Goal: Task Accomplishment & Management: Manage account settings

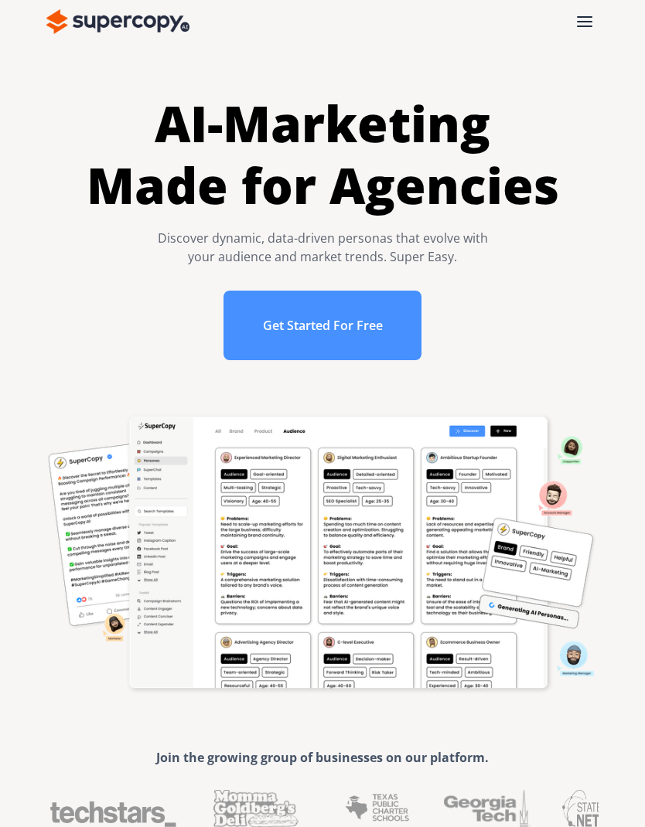
click at [582, 19] on div "menu" at bounding box center [584, 21] width 15 height 11
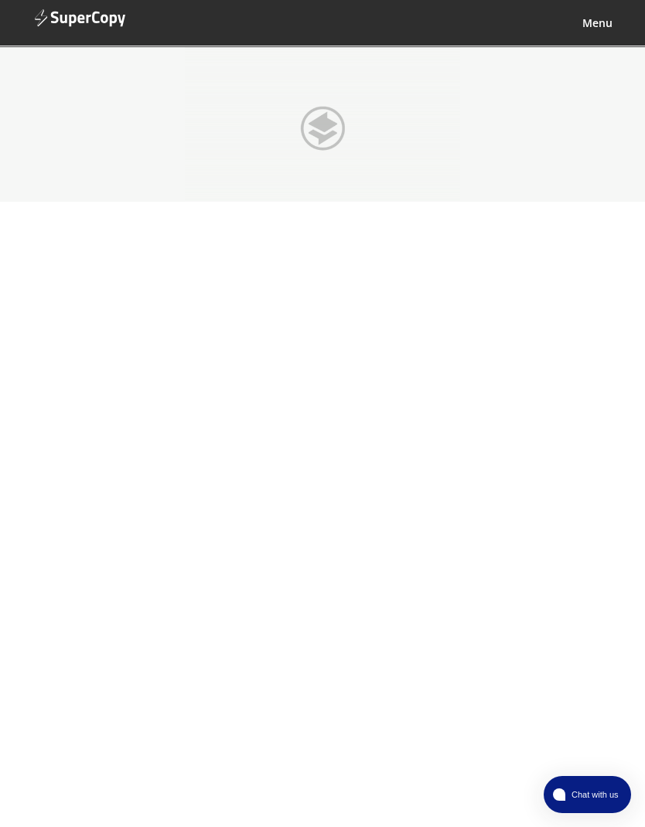
click at [584, 796] on span "Chat with us" at bounding box center [593, 795] width 56 height 12
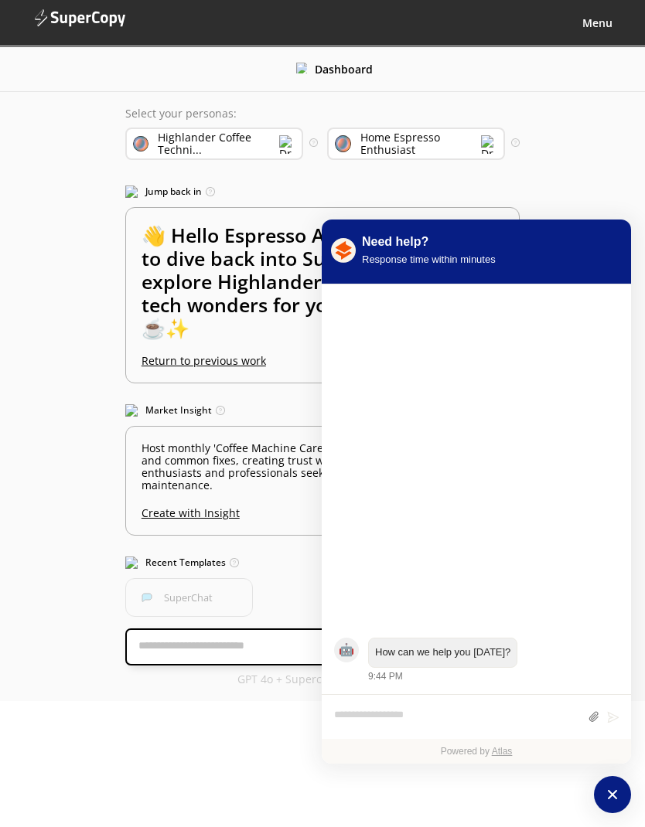
click at [470, 262] on div "Response time within minutes" at bounding box center [429, 259] width 134 height 16
click at [268, 582] on div "SuperChat" at bounding box center [322, 597] width 394 height 39
click at [64, 20] on img at bounding box center [78, 19] width 93 height 46
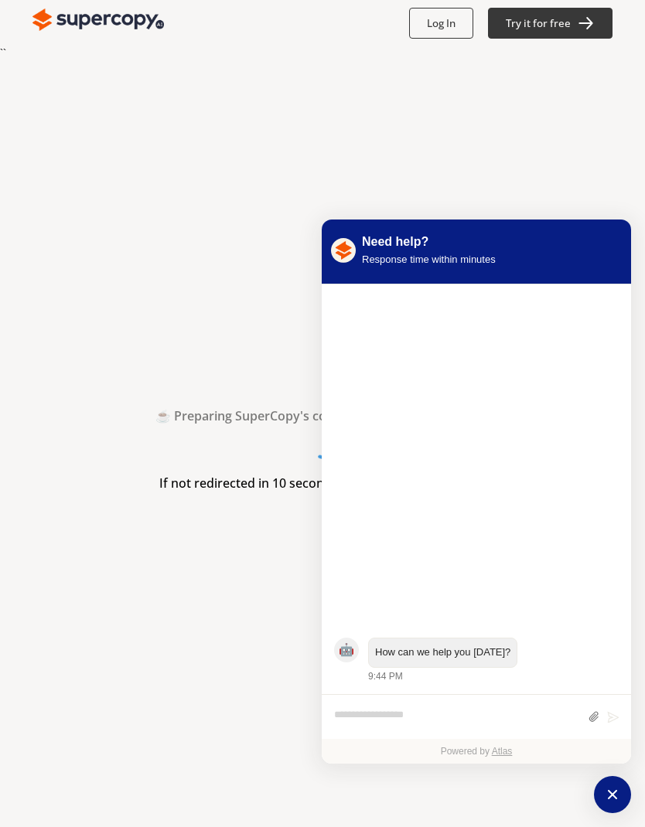
click at [607, 792] on icon "atlas-launcher" at bounding box center [612, 794] width 17 height 17
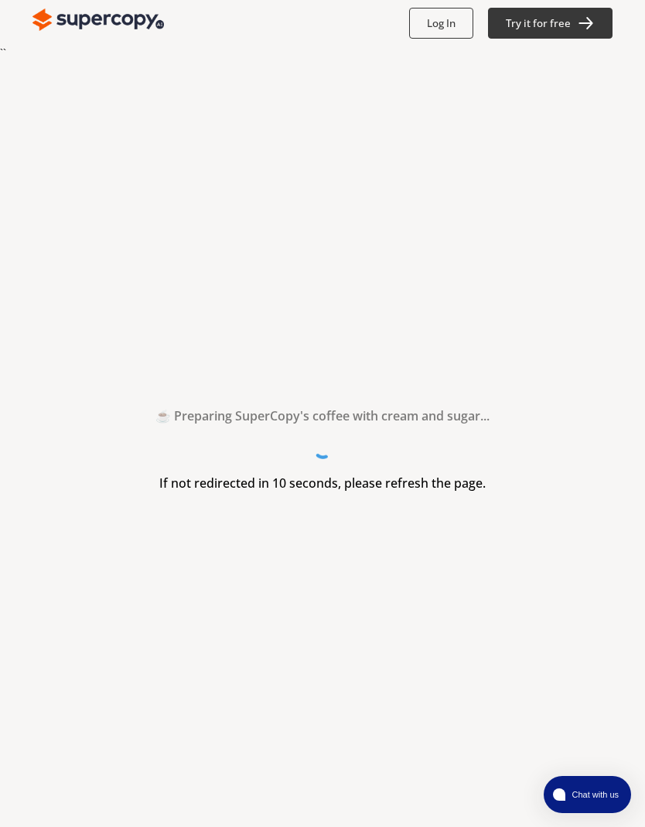
click at [455, 25] on b "Log In" at bounding box center [441, 23] width 29 height 14
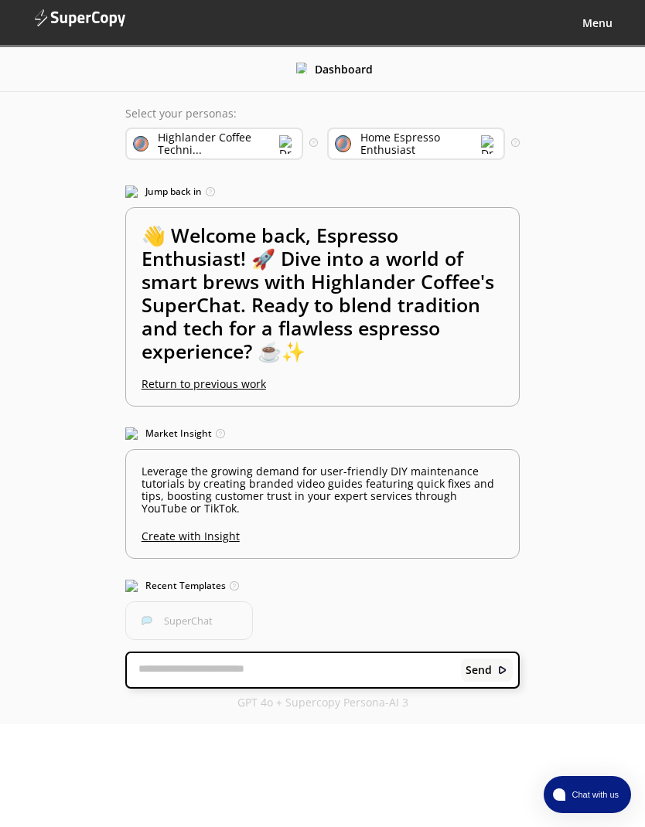
click at [85, 21] on img at bounding box center [78, 19] width 93 height 46
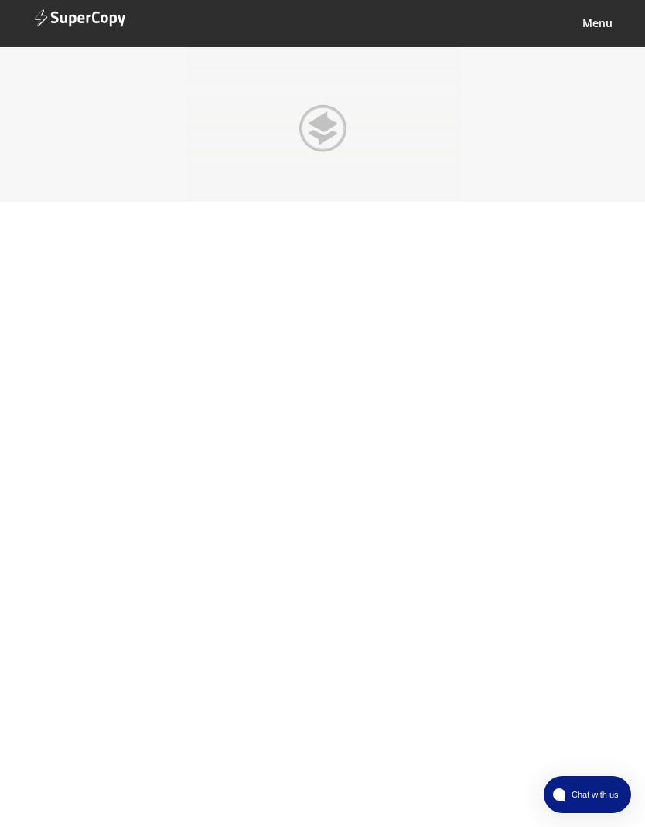
click at [602, 30] on b "Menu" at bounding box center [597, 22] width 30 height 15
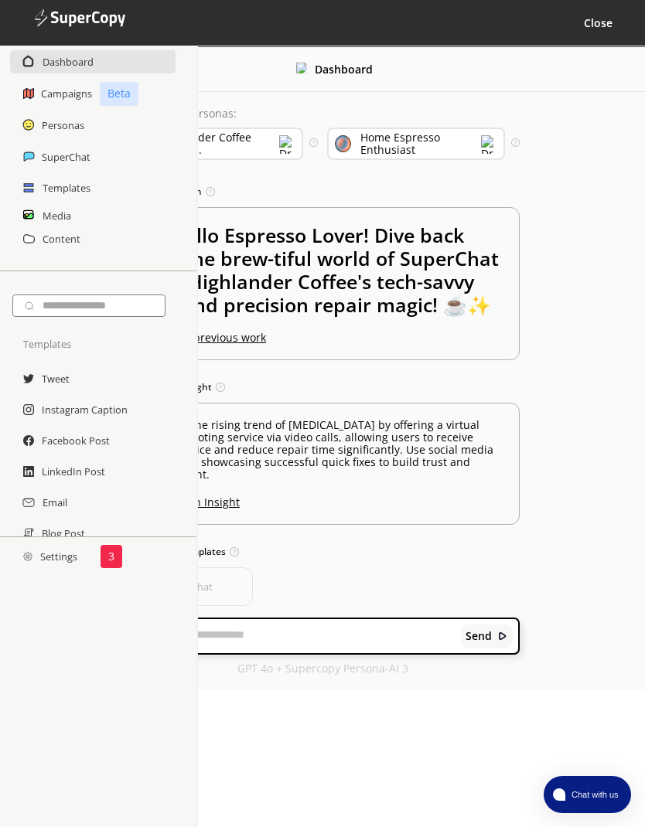
click at [83, 132] on h2 "Personas" at bounding box center [63, 125] width 43 height 23
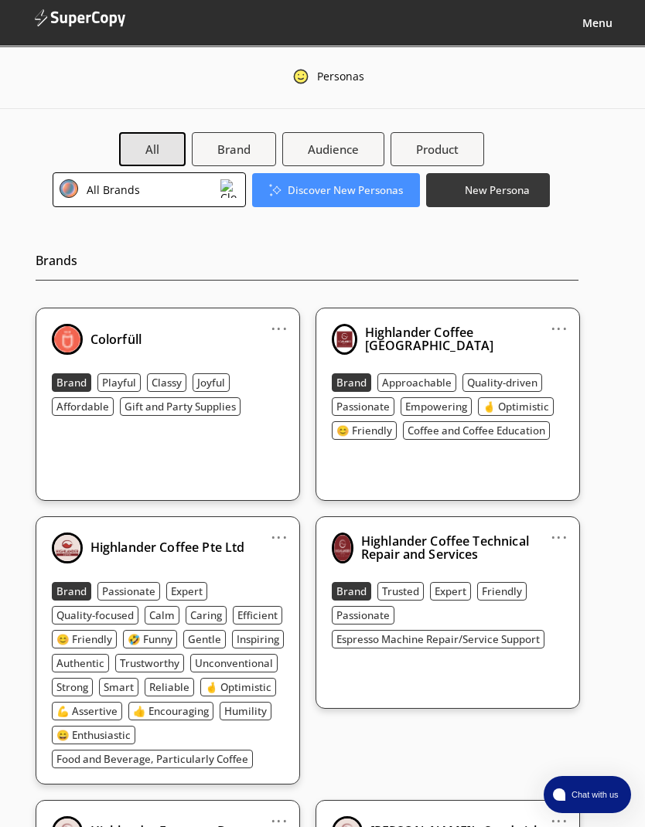
click at [279, 325] on link "..." at bounding box center [279, 322] width 16 height 12
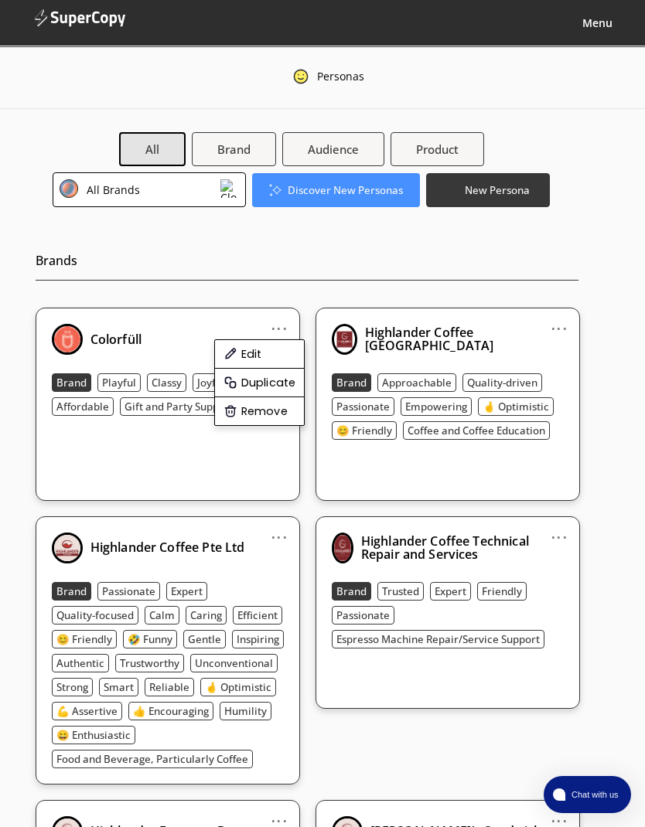
click at [281, 415] on li "Remove" at bounding box center [260, 411] width 90 height 28
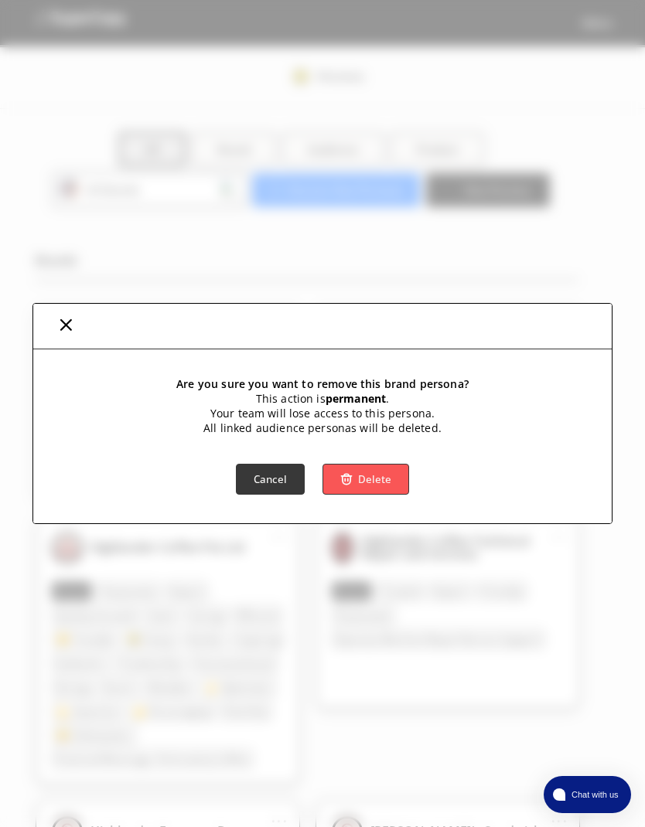
click at [373, 484] on b "Delete" at bounding box center [374, 479] width 33 height 14
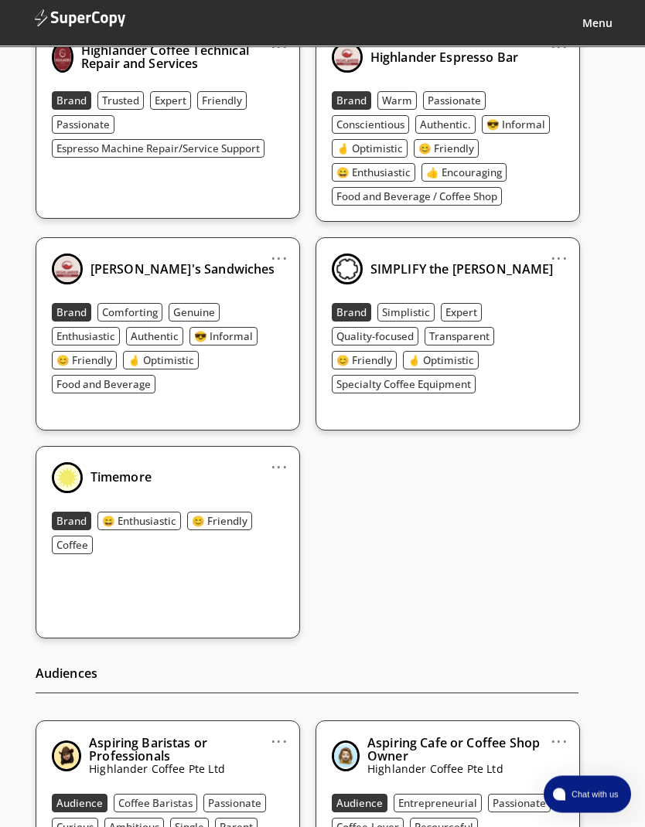
scroll to position [601, 0]
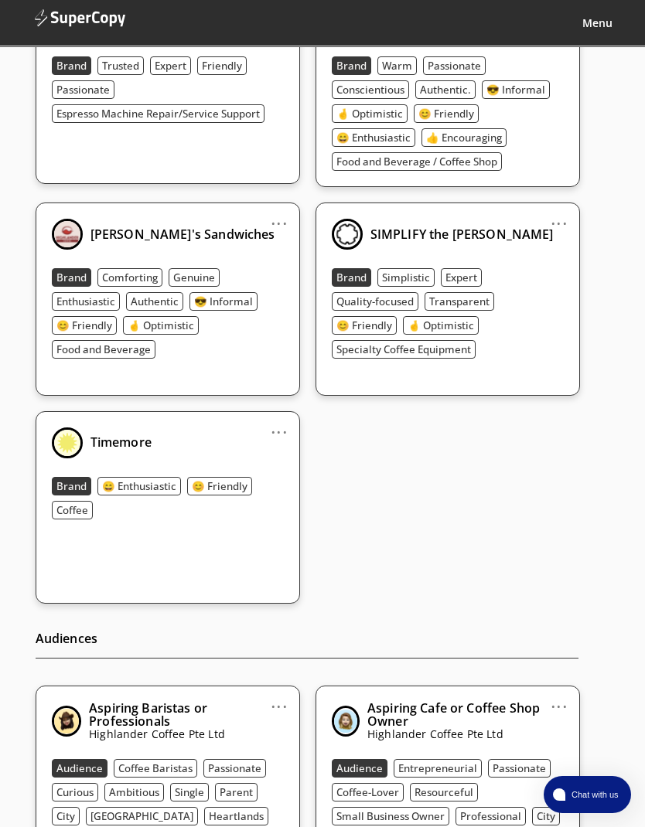
click at [274, 432] on link "..." at bounding box center [279, 426] width 16 height 12
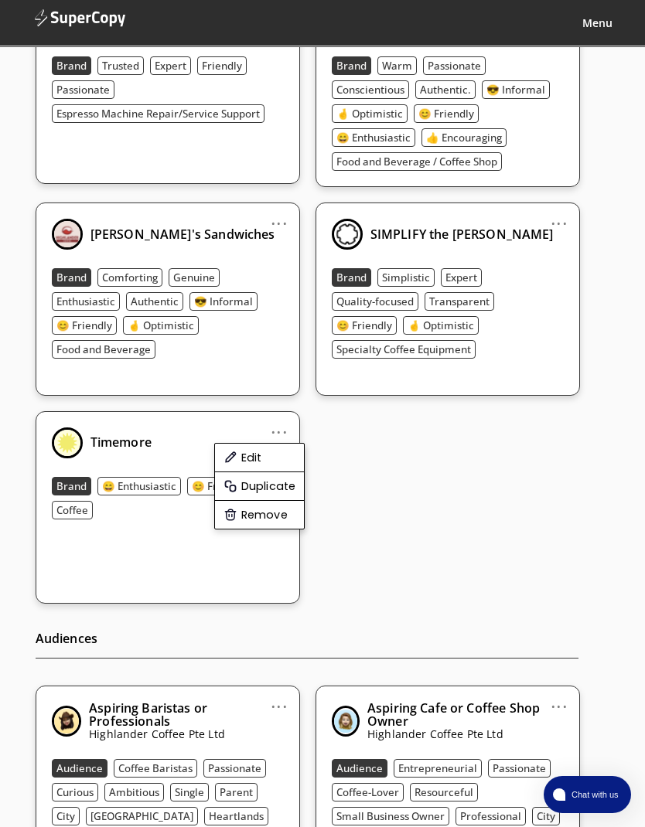
click at [282, 523] on li "Remove" at bounding box center [260, 515] width 90 height 28
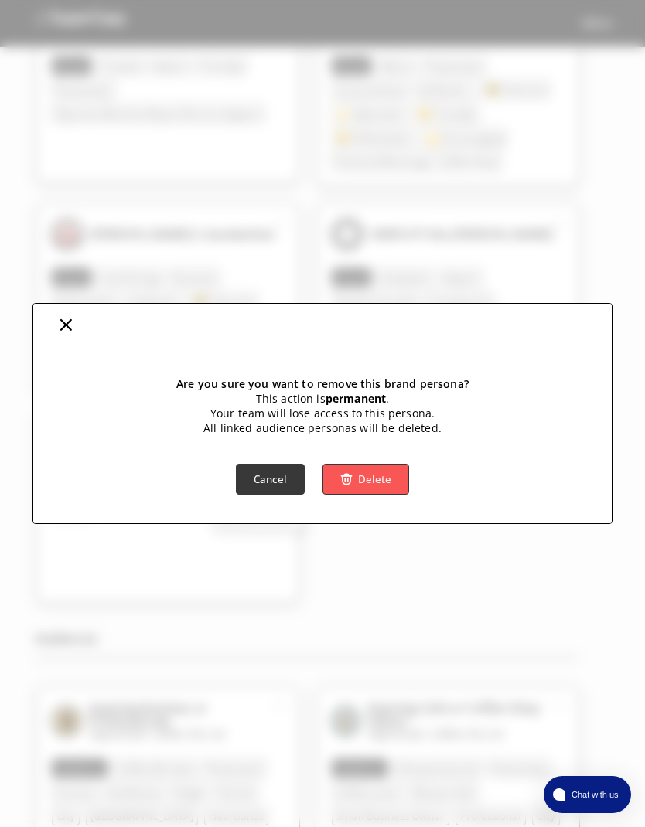
click at [370, 486] on b "Delete" at bounding box center [374, 479] width 33 height 14
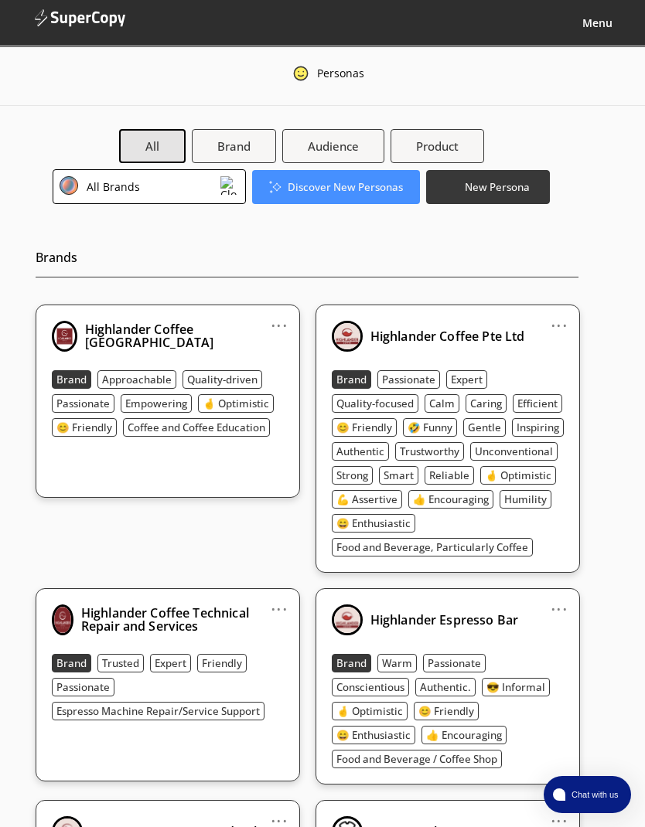
scroll to position [0, 0]
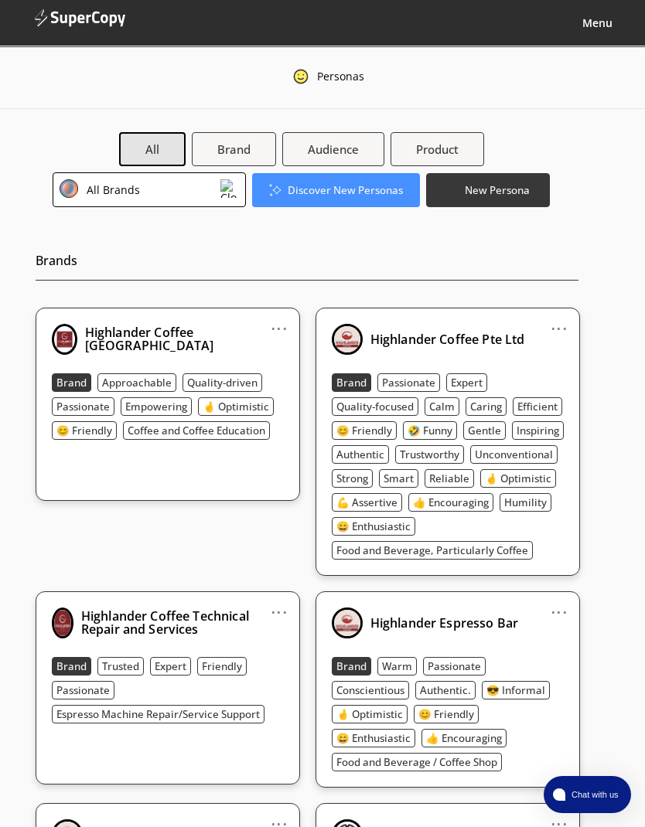
click at [598, 26] on b "Menu" at bounding box center [597, 22] width 30 height 15
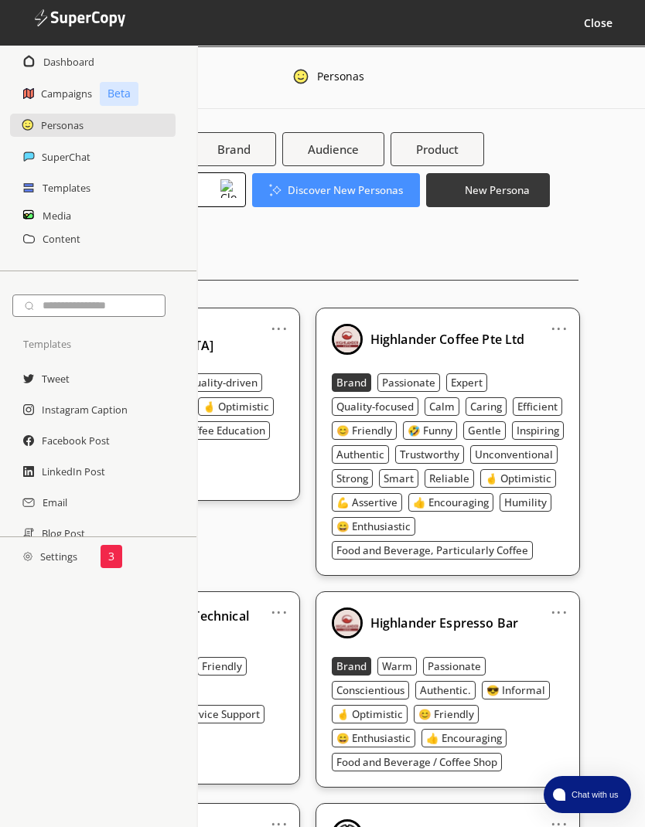
click at [48, 90] on h2 "Campaigns" at bounding box center [66, 93] width 51 height 23
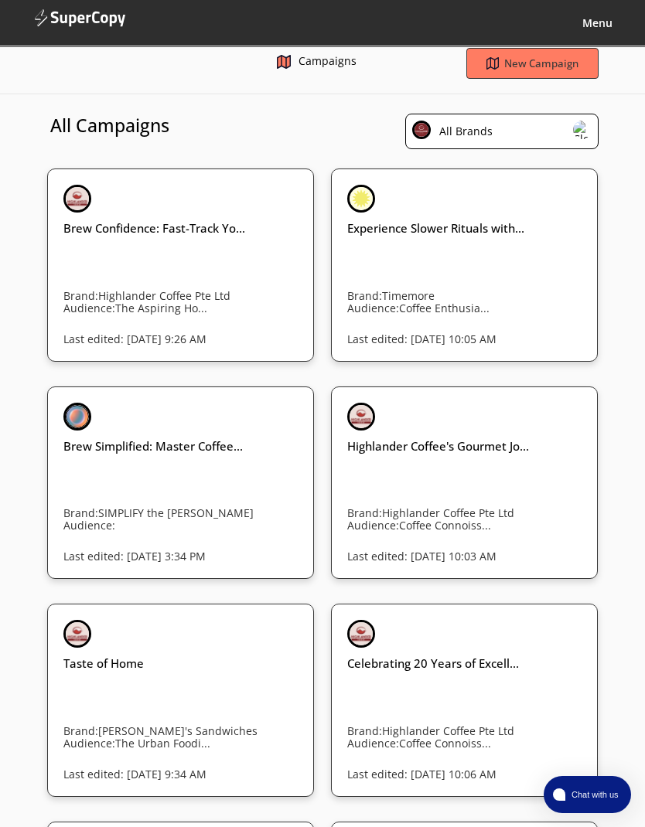
scroll to position [14, 0]
click at [532, 240] on div "Experience Slower Rituals with... Brand: Timemore Audience: Coffee Enthusia... …" at bounding box center [464, 266] width 234 height 161
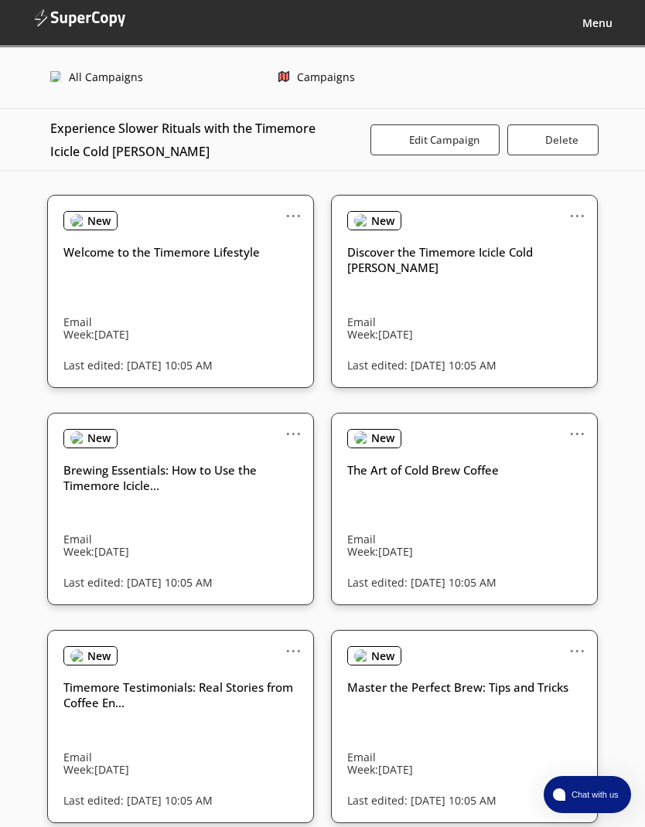
click at [562, 143] on b "Delete" at bounding box center [561, 140] width 33 height 14
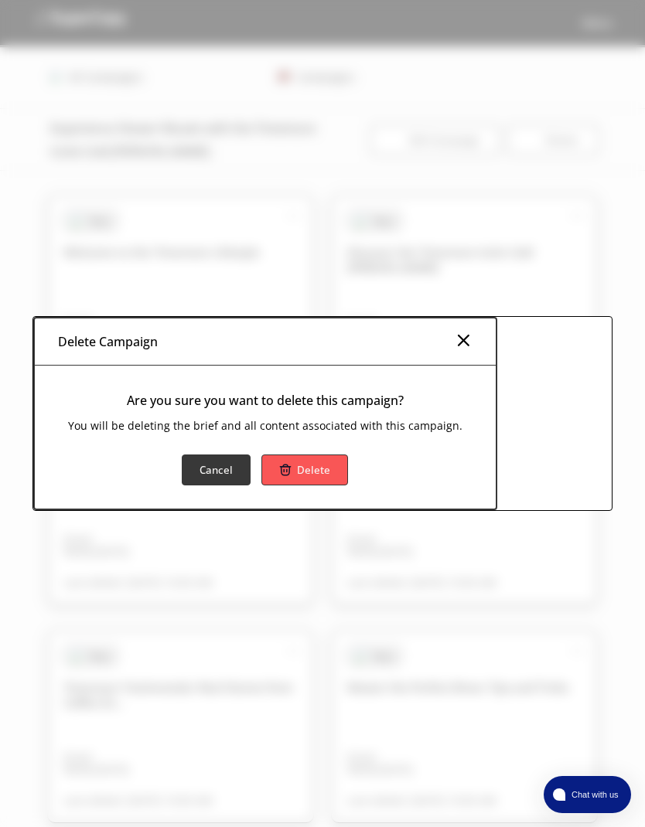
click at [319, 485] on button "Delete" at bounding box center [304, 470] width 87 height 31
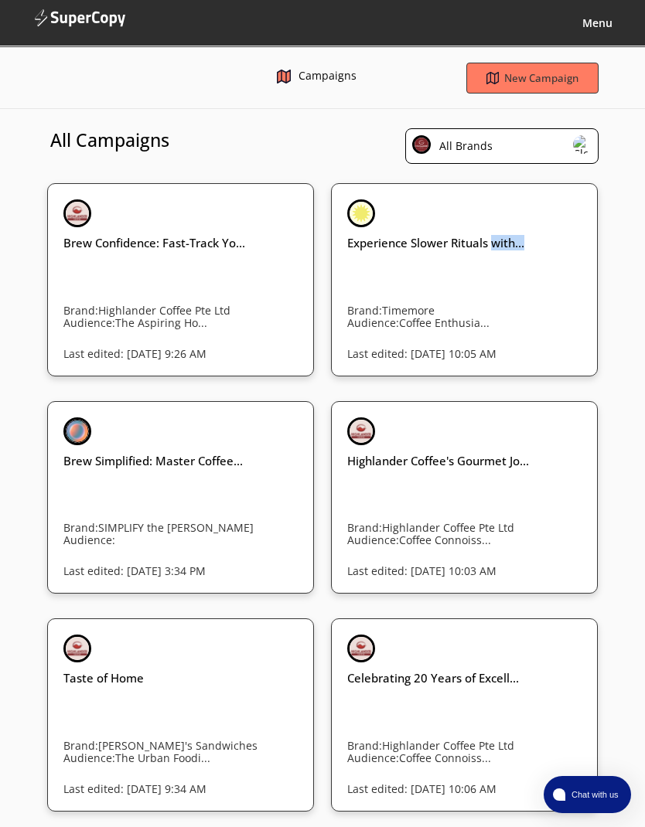
click at [520, 294] on div "Experience Slower Rituals with... Brand: Timemore Audience: Coffee Enthusia... …" at bounding box center [464, 279] width 234 height 161
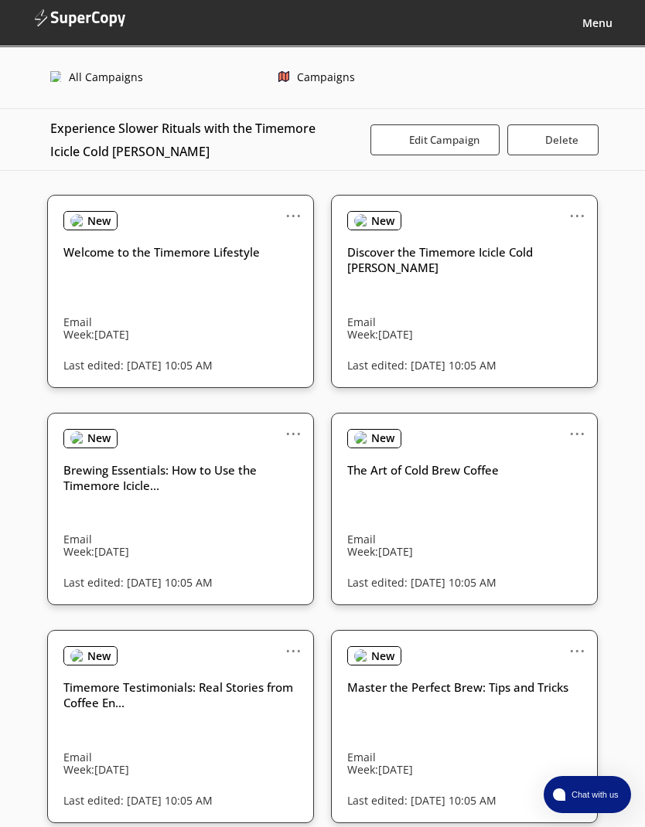
click at [479, 137] on b "Edit Campaign" at bounding box center [444, 140] width 70 height 14
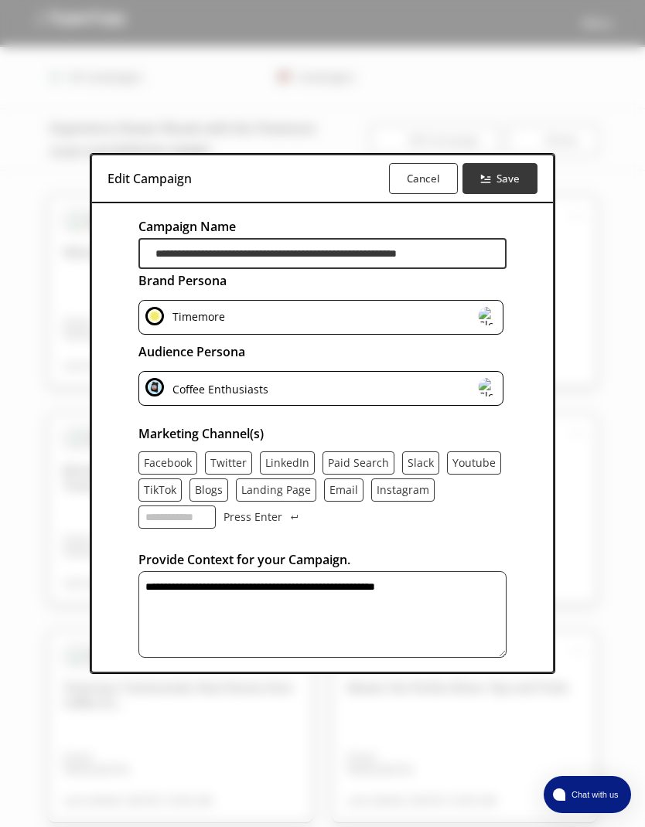
click at [429, 188] on button "Cancel" at bounding box center [423, 178] width 69 height 31
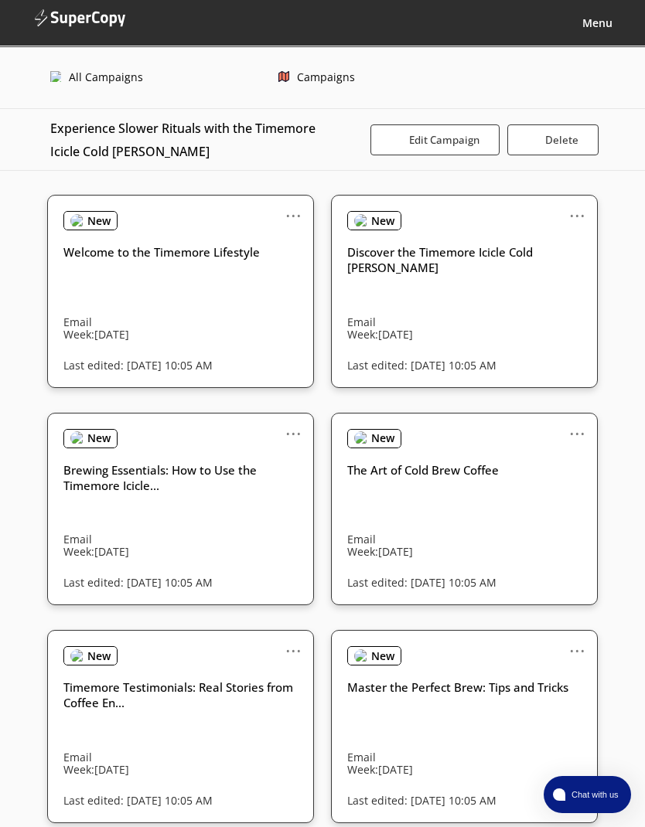
click at [557, 143] on b "Delete" at bounding box center [561, 140] width 33 height 14
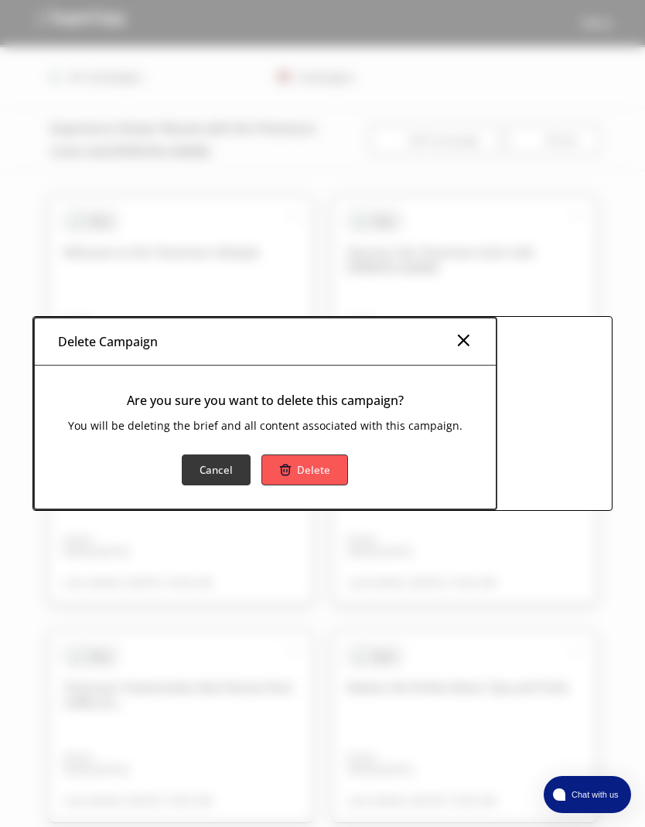
click at [317, 495] on div "Cancel Delete" at bounding box center [265, 482] width 461 height 54
click at [320, 485] on button "Delete" at bounding box center [304, 470] width 87 height 31
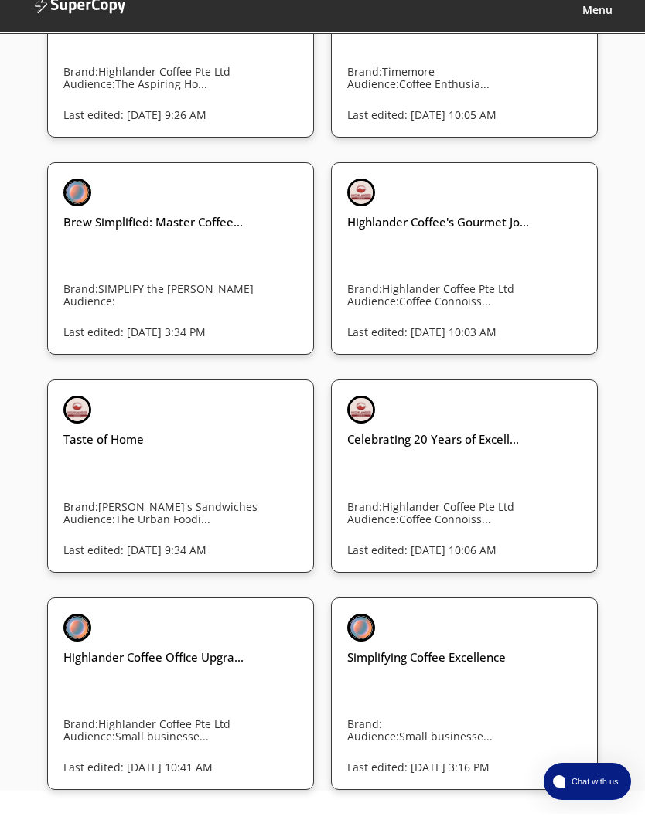
scroll to position [288, 0]
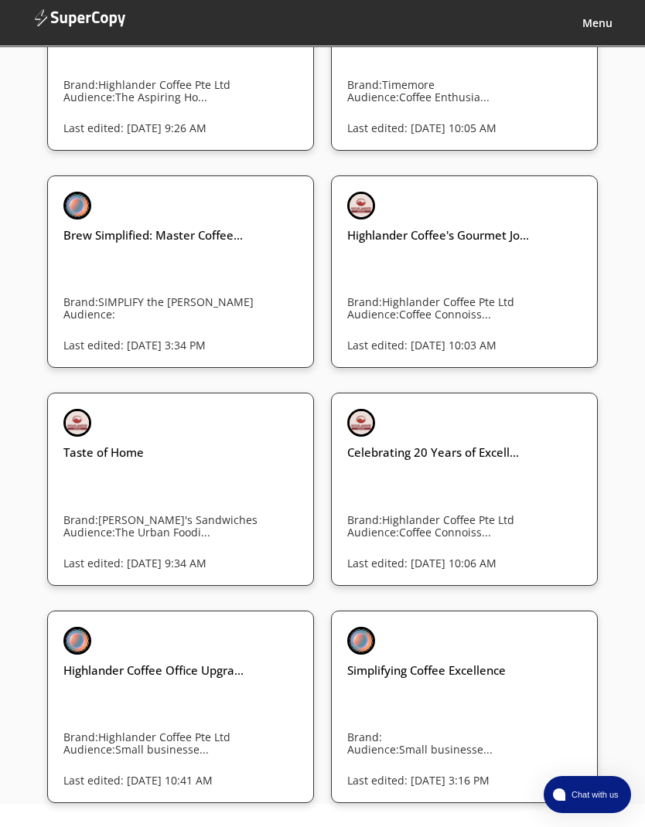
click at [181, 663] on h3 "Highlander Coffee Office Upgra..." at bounding box center [180, 670] width 234 height 15
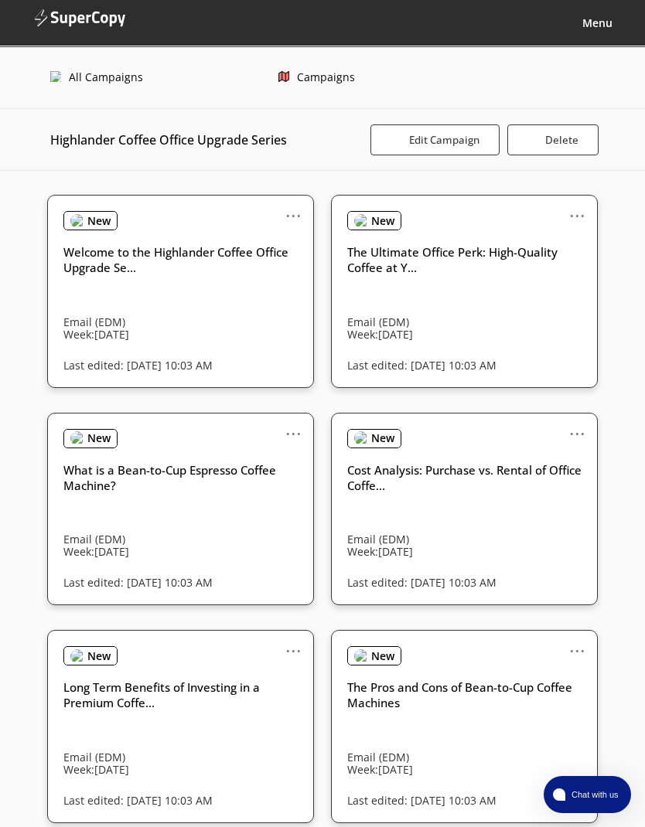
click at [580, 790] on span "Chat with us" at bounding box center [593, 795] width 56 height 12
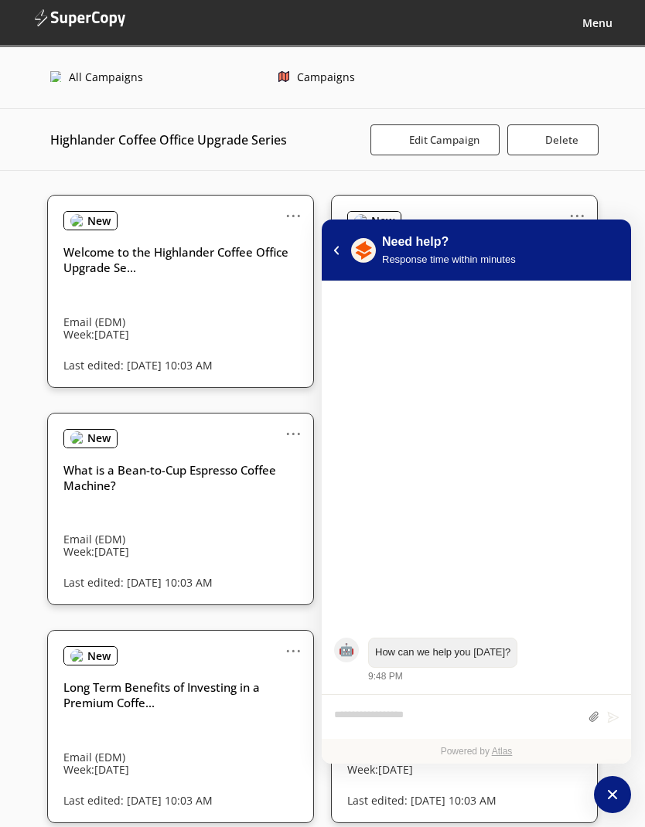
click at [478, 739] on div "Powered by Atlas" at bounding box center [476, 751] width 309 height 25
click at [455, 707] on textarea "atlas-composer" at bounding box center [457, 717] width 246 height 20
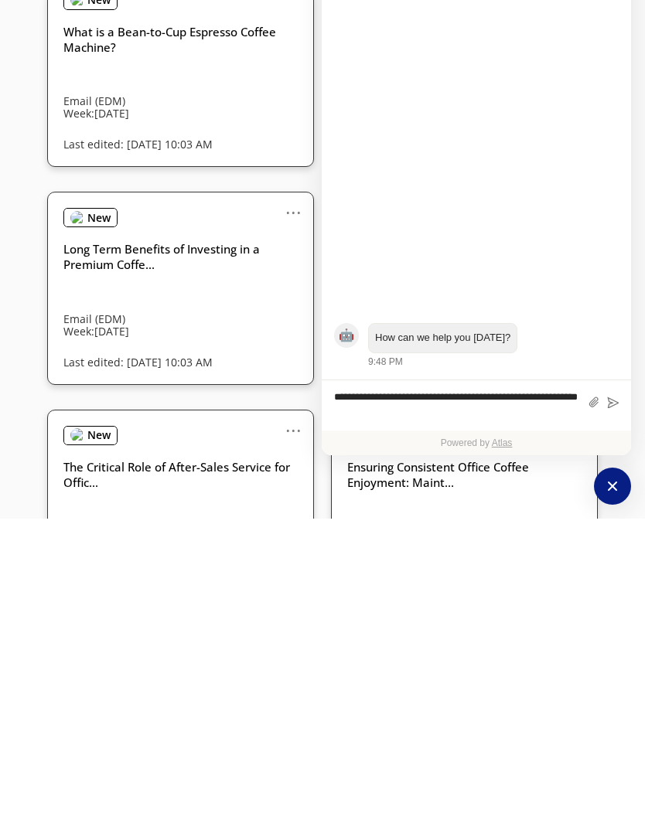
click at [372, 697] on textarea "**********" at bounding box center [457, 714] width 246 height 35
click at [567, 697] on textarea "**********" at bounding box center [457, 714] width 246 height 35
click at [472, 697] on textarea "**********" at bounding box center [457, 714] width 246 height 35
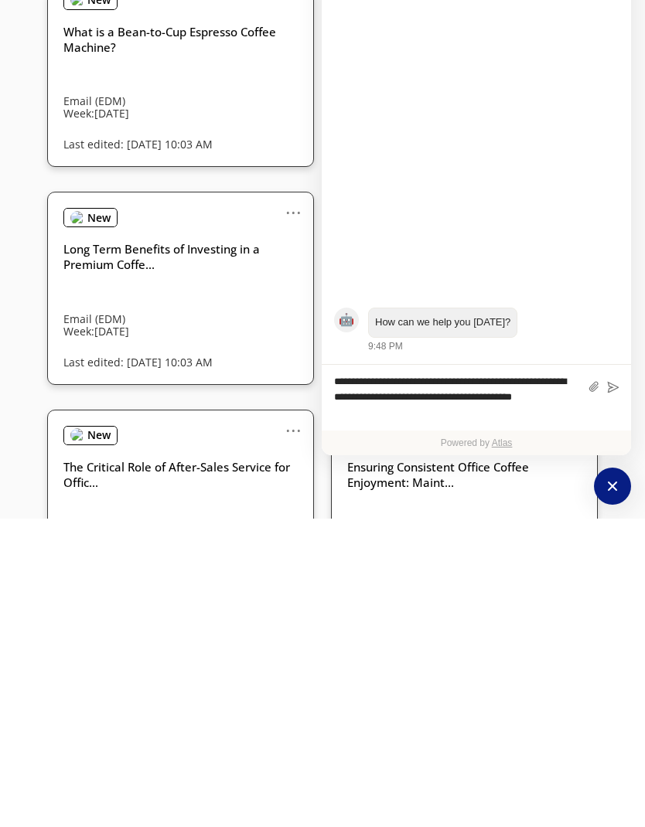
type textarea "**********"
click at [619, 673] on div "**********" at bounding box center [476, 706] width 309 height 66
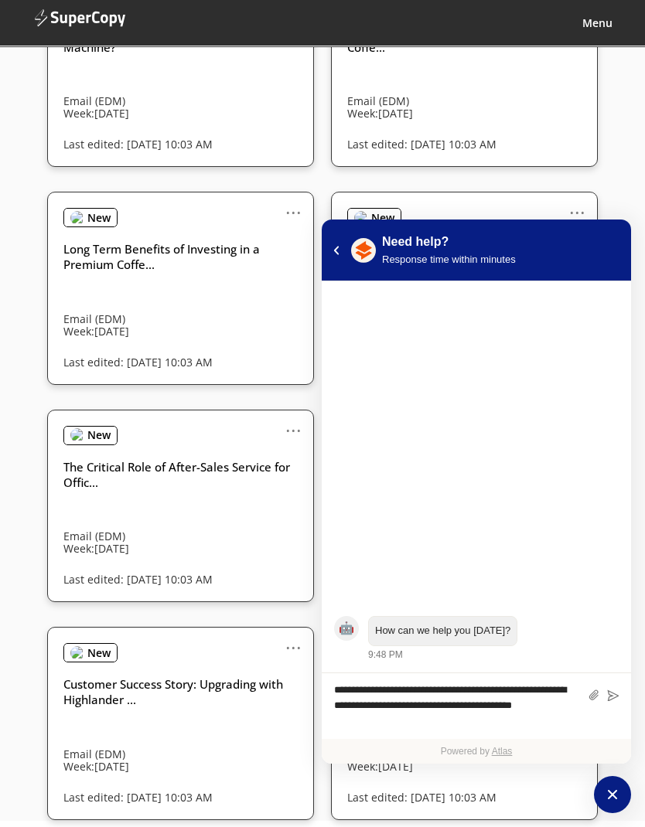
click at [617, 690] on icon "atlas-composer" at bounding box center [613, 696] width 12 height 12
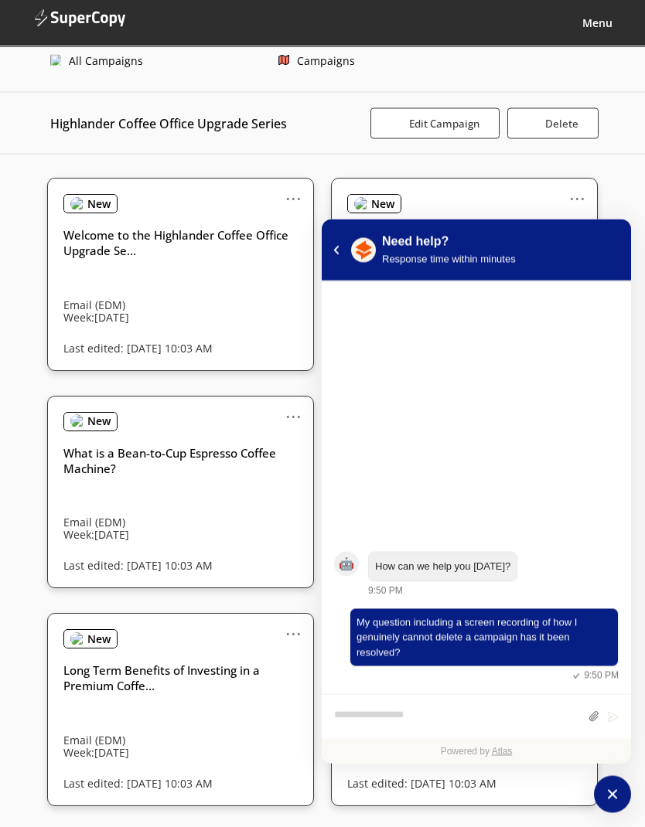
scroll to position [0, 0]
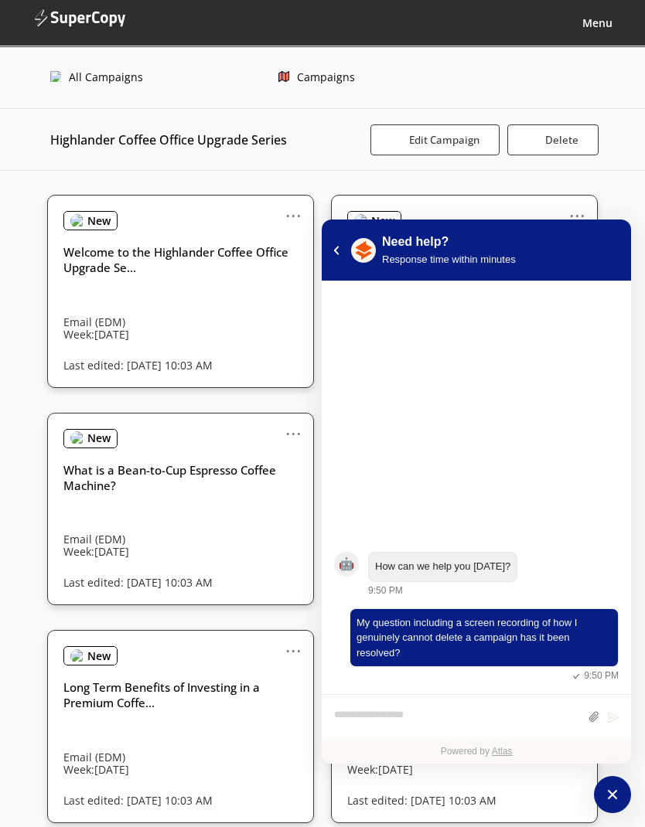
click at [564, 137] on b "Delete" at bounding box center [561, 140] width 33 height 14
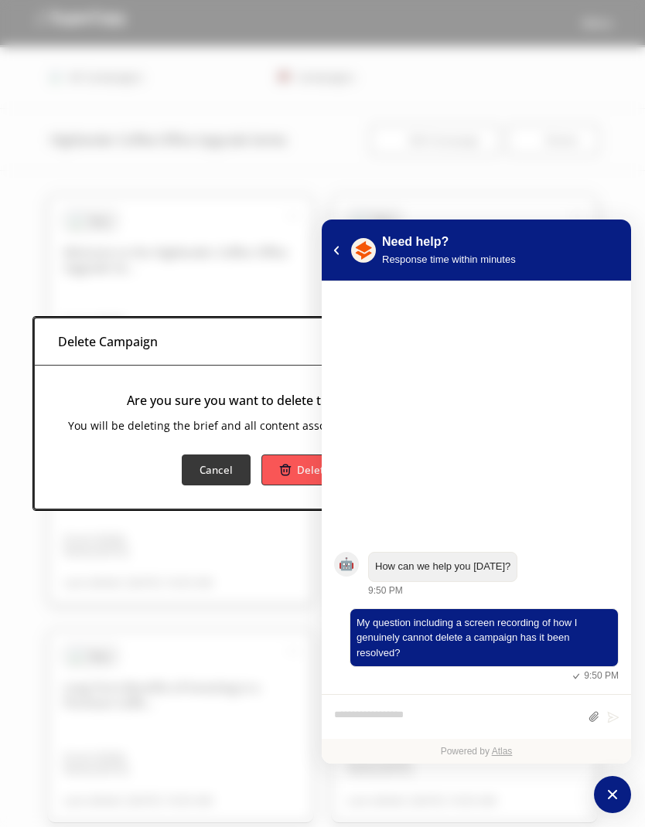
click at [304, 468] on b "Delete" at bounding box center [313, 470] width 33 height 14
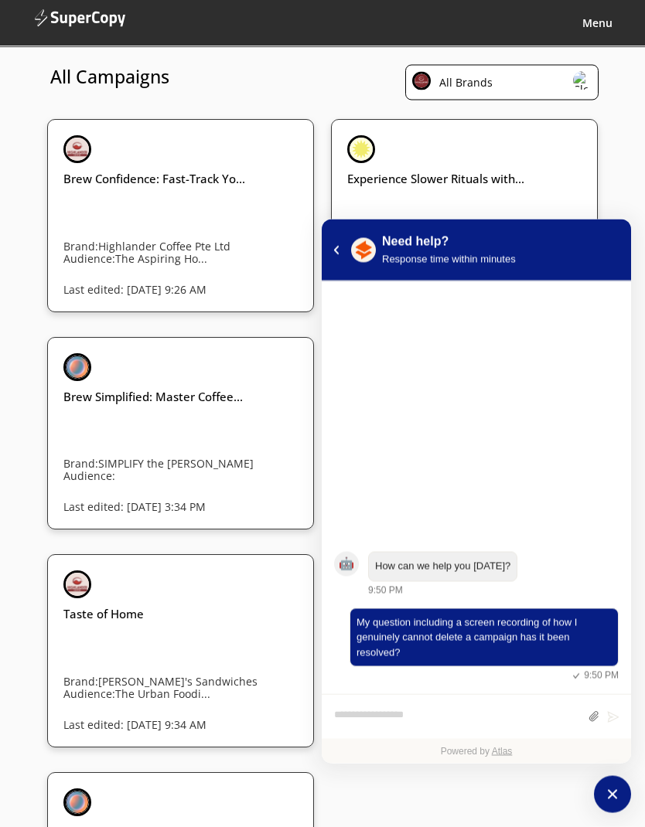
scroll to position [226, 0]
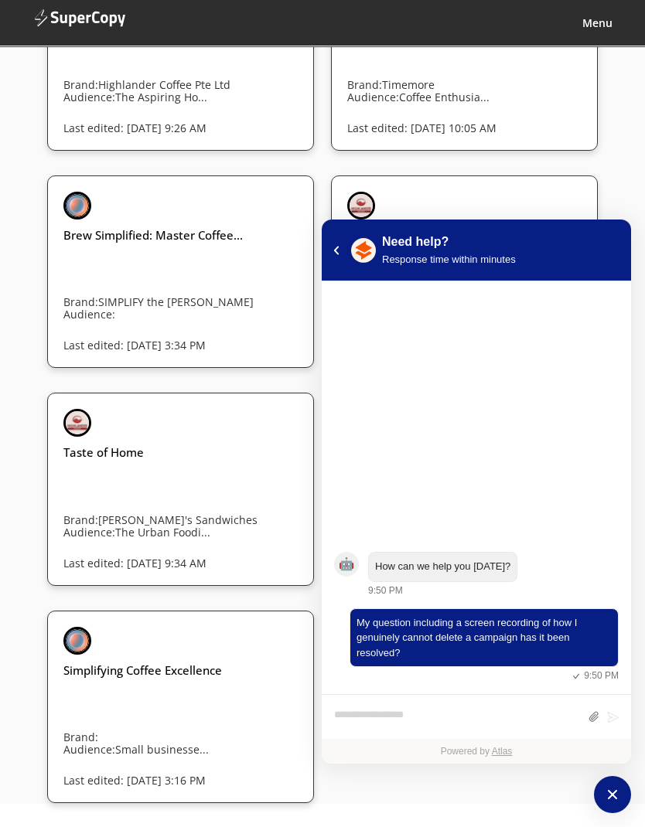
click at [610, 803] on icon "atlas-launcher" at bounding box center [612, 794] width 17 height 17
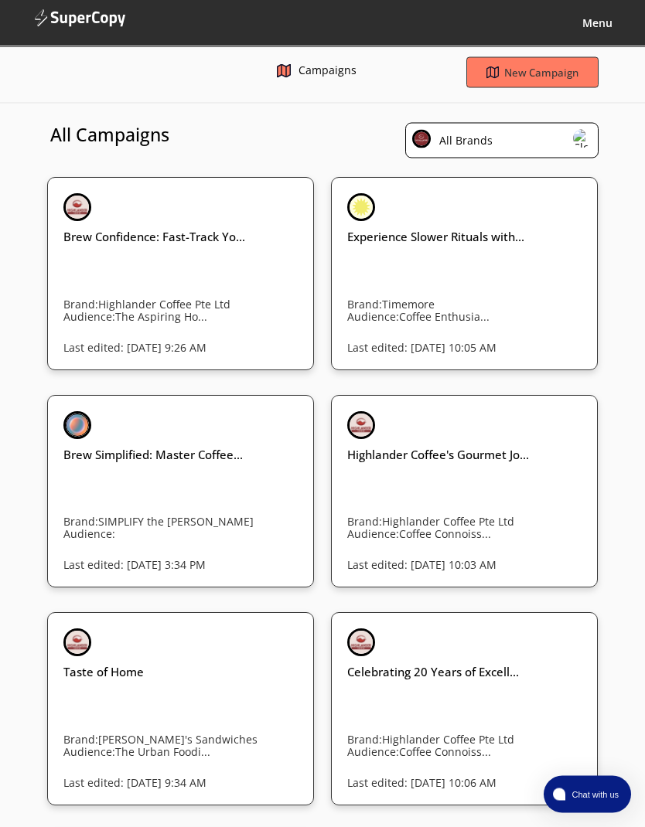
scroll to position [0, 0]
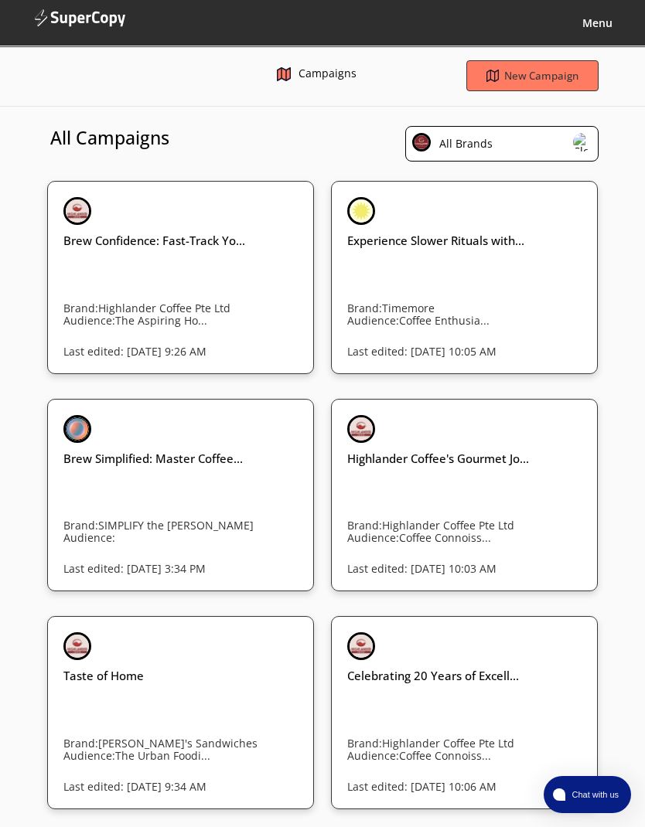
click at [81, 220] on img at bounding box center [77, 211] width 28 height 28
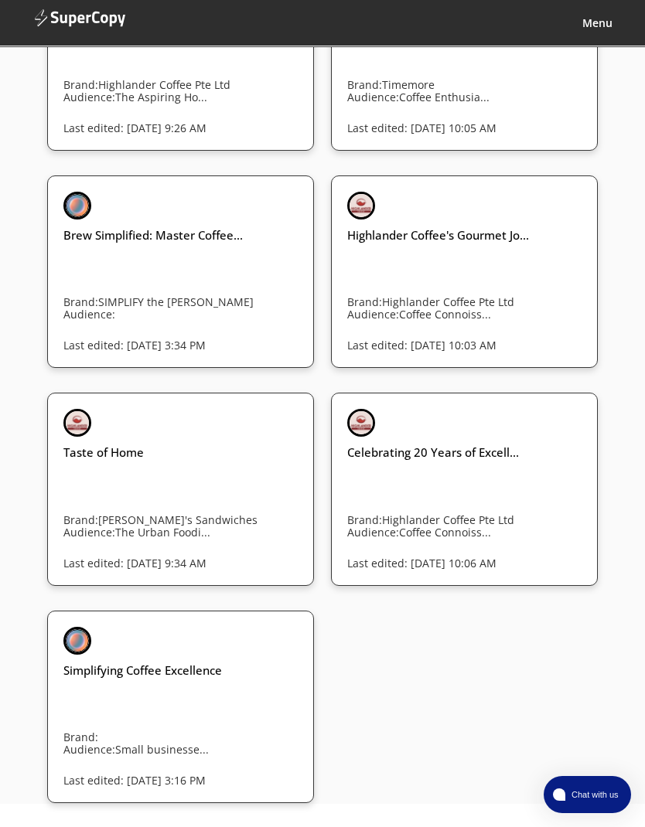
scroll to position [288, 0]
click at [584, 783] on button "Chat with us" at bounding box center [587, 794] width 87 height 37
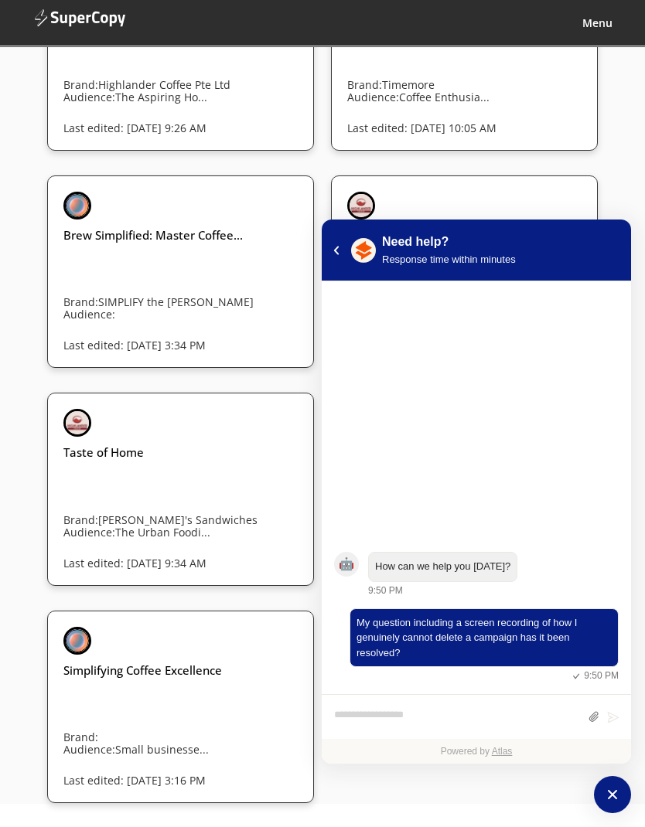
click at [42, 168] on div "Brew Confidence: Fast-Track Yo... Brand: Highlander Coffee Pte Ltd Audience: Th…" at bounding box center [322, 380] width 645 height 847
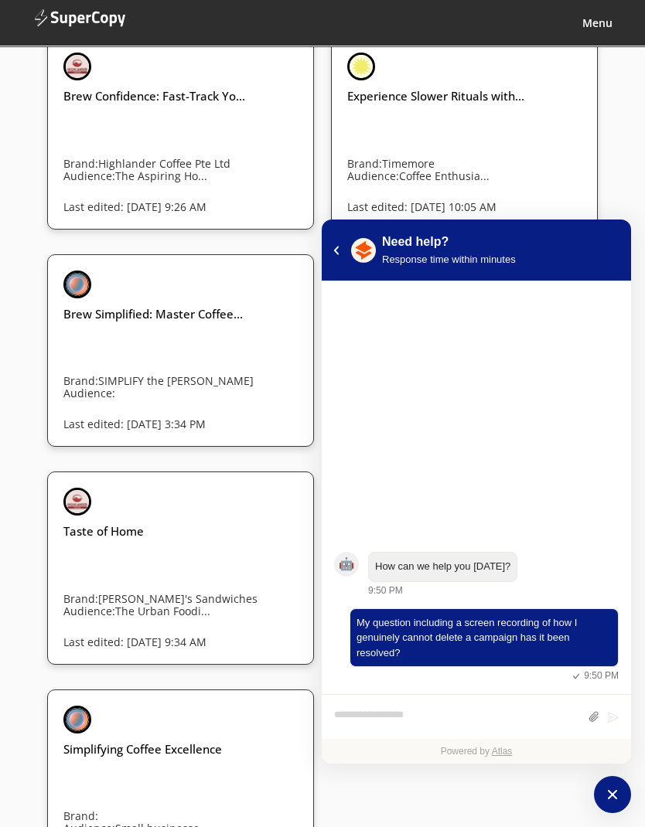
scroll to position [226, 0]
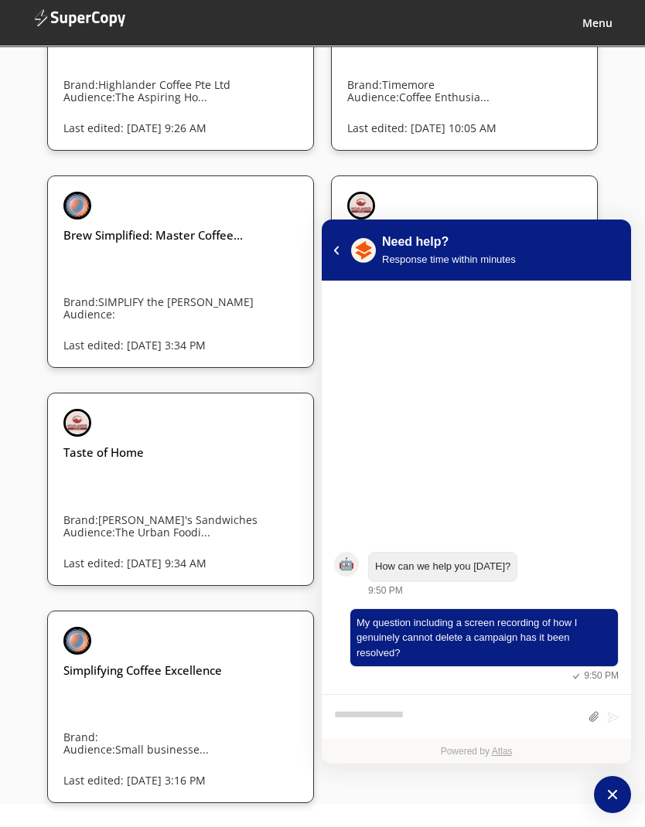
click at [82, 220] on img at bounding box center [77, 206] width 28 height 28
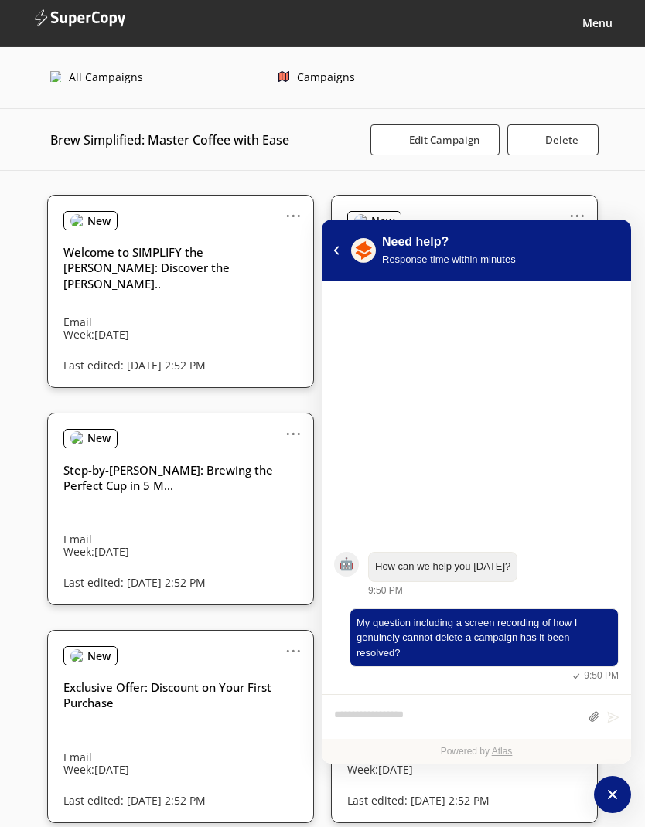
click at [613, 786] on icon "atlas-launcher" at bounding box center [612, 794] width 17 height 17
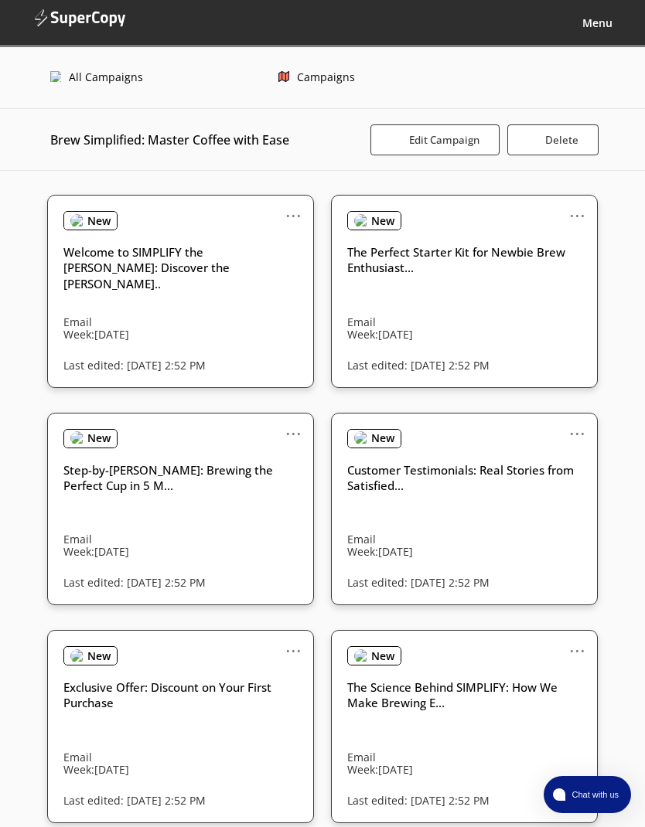
click at [566, 127] on button "Delete" at bounding box center [553, 139] width 92 height 31
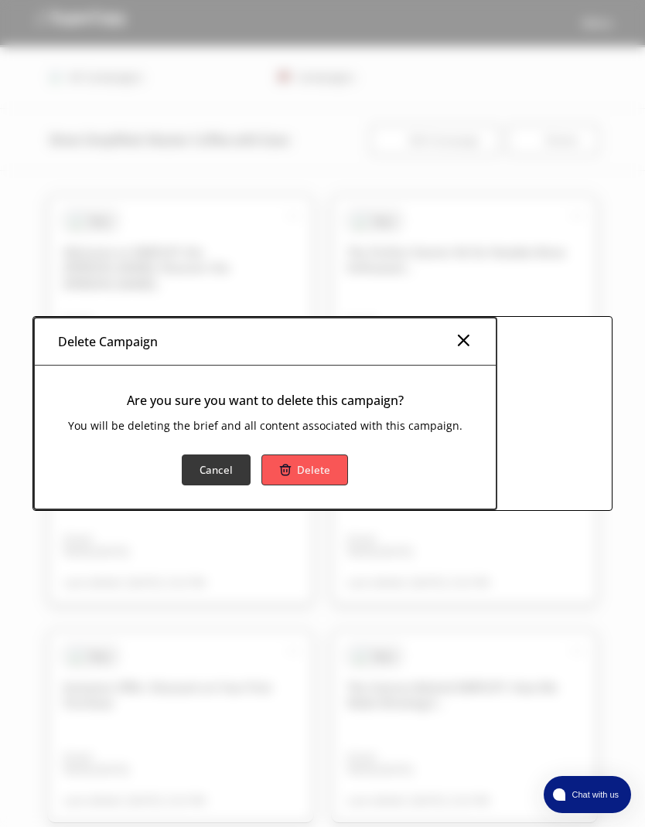
click at [325, 468] on button "Delete" at bounding box center [304, 470] width 87 height 31
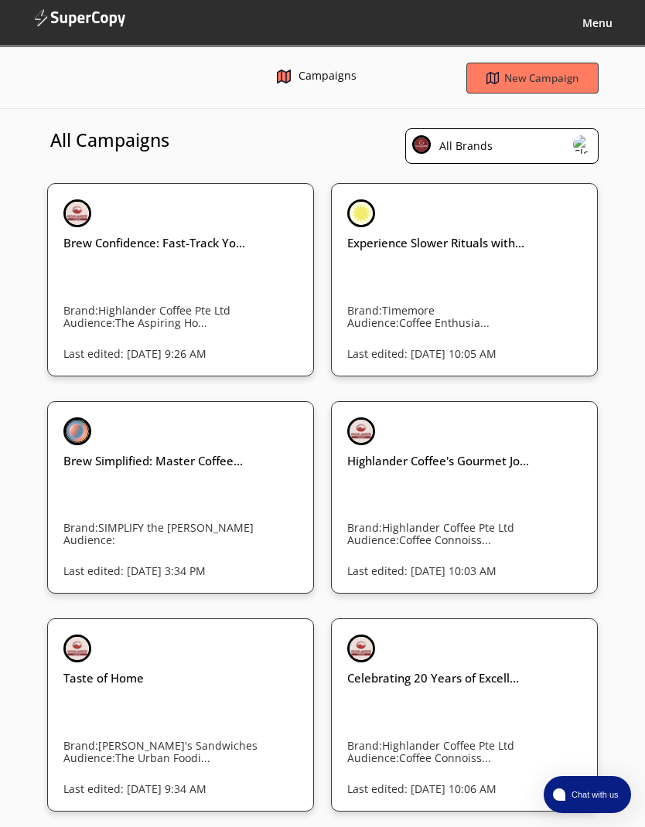
click at [268, 534] on p "Brand: SIMPLIFY the Brewer" at bounding box center [186, 528] width 247 height 12
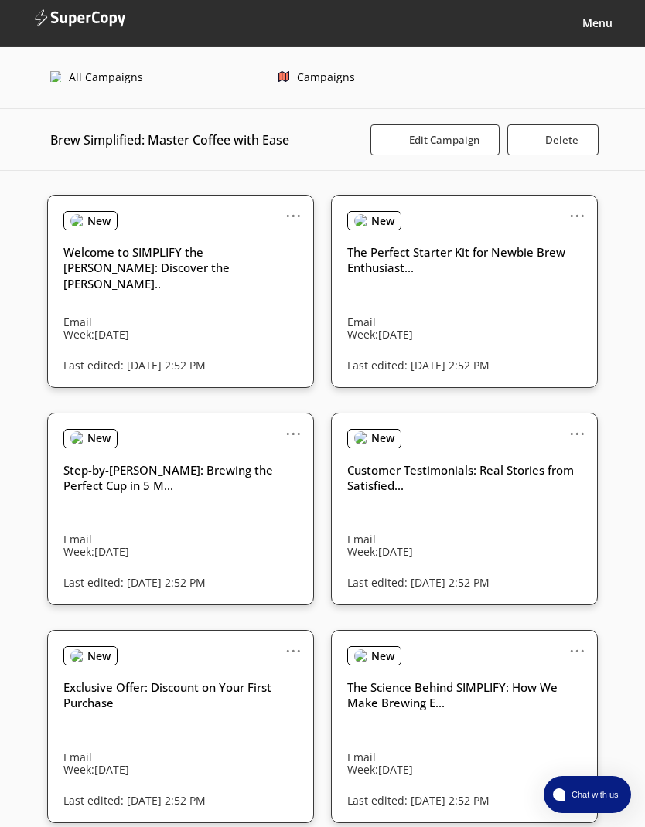
click at [573, 144] on b "Delete" at bounding box center [561, 140] width 33 height 14
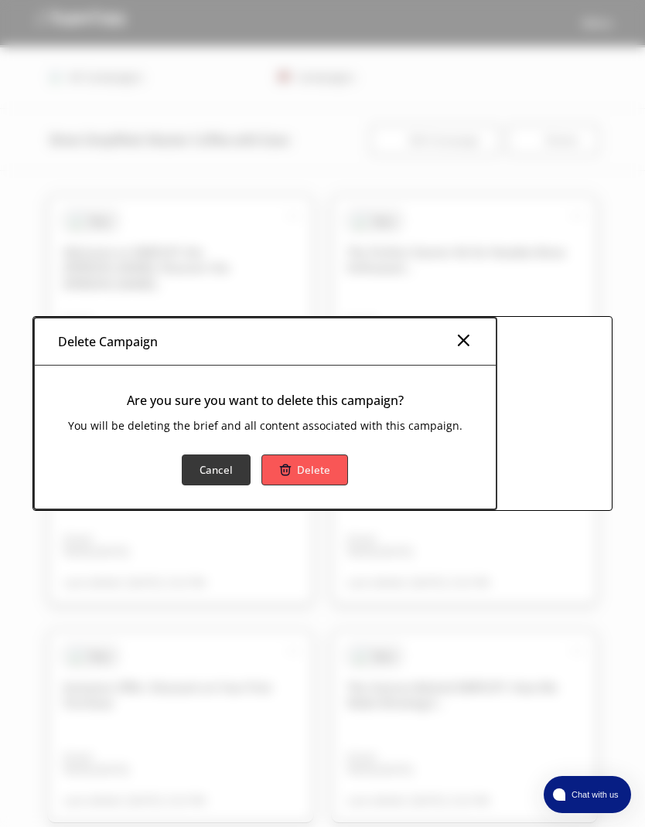
click at [318, 468] on b "Delete" at bounding box center [313, 470] width 33 height 14
